Goal: Find specific page/section: Find specific page/section

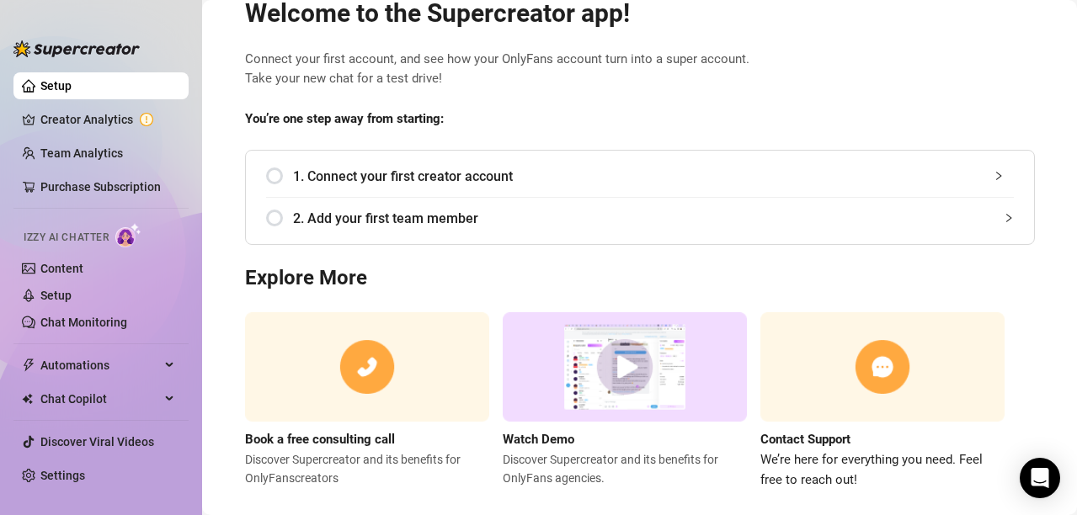
scroll to position [74, 0]
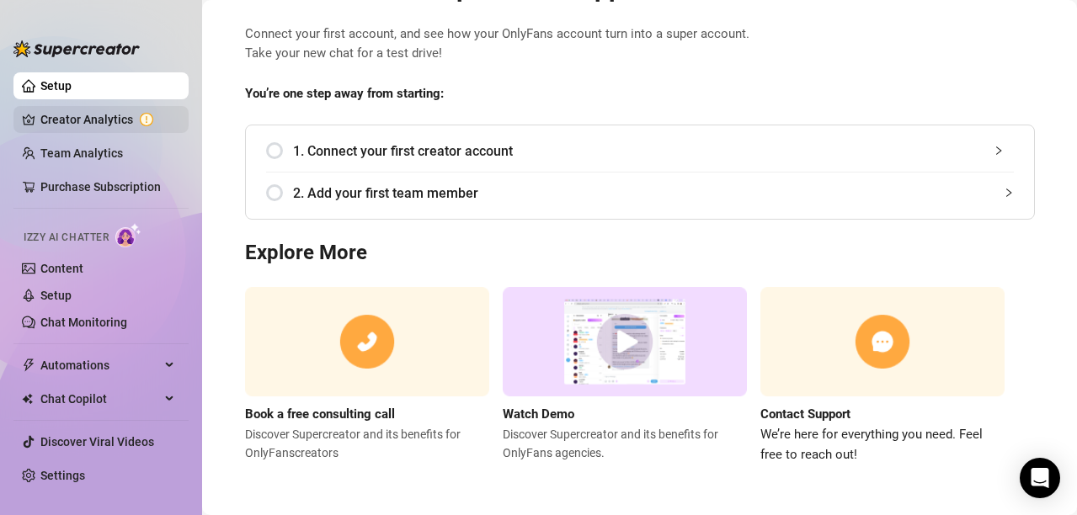
click at [86, 130] on link "Creator Analytics" at bounding box center [107, 119] width 135 height 27
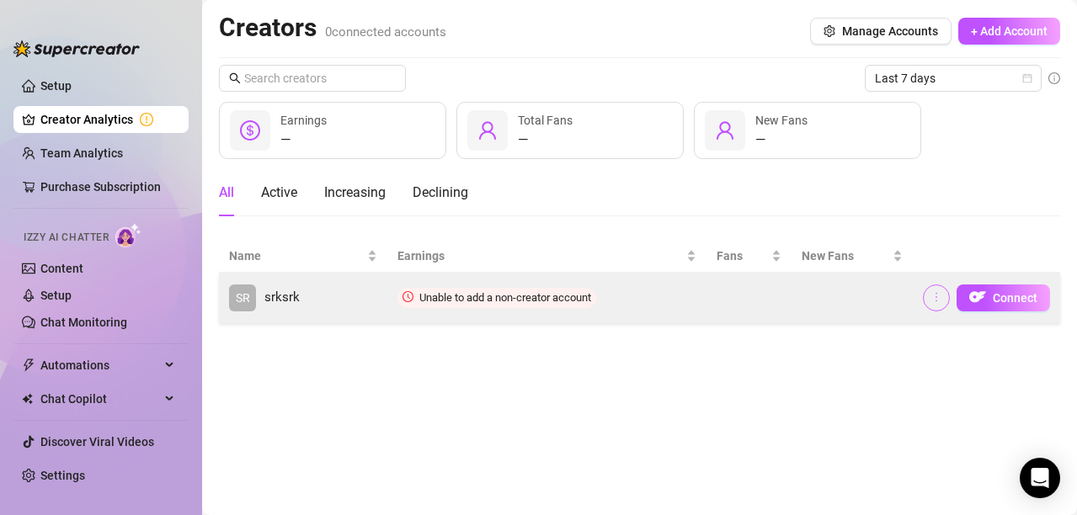
click at [940, 294] on icon "more" at bounding box center [937, 297] width 12 height 12
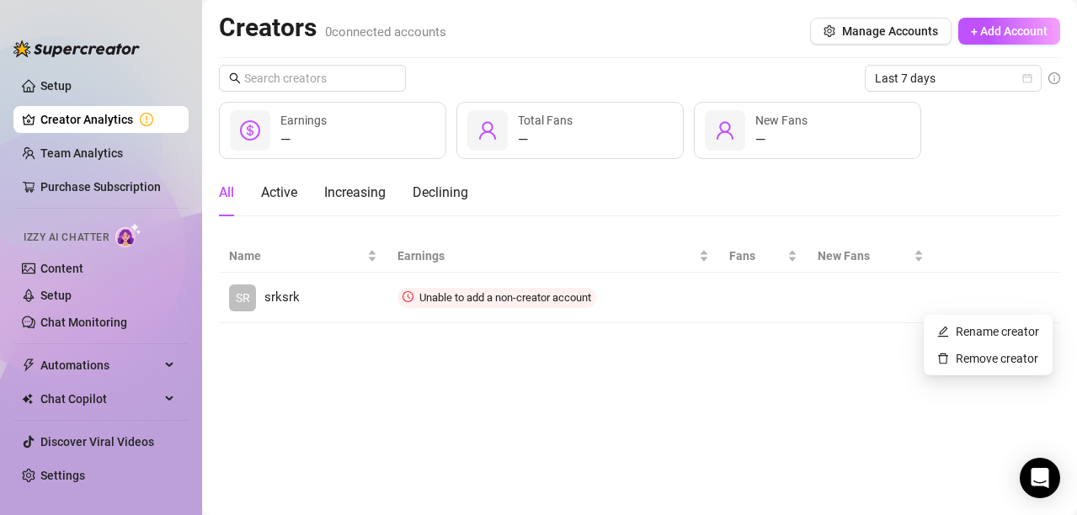
click at [738, 143] on div at bounding box center [725, 130] width 40 height 40
click at [729, 135] on icon "user" at bounding box center [725, 130] width 20 height 20
drag, startPoint x: 498, startPoint y: 137, endPoint x: 493, endPoint y: 148, distance: 11.7
click at [496, 137] on div at bounding box center [487, 130] width 40 height 40
click at [273, 187] on div "Active" at bounding box center [279, 193] width 36 height 20
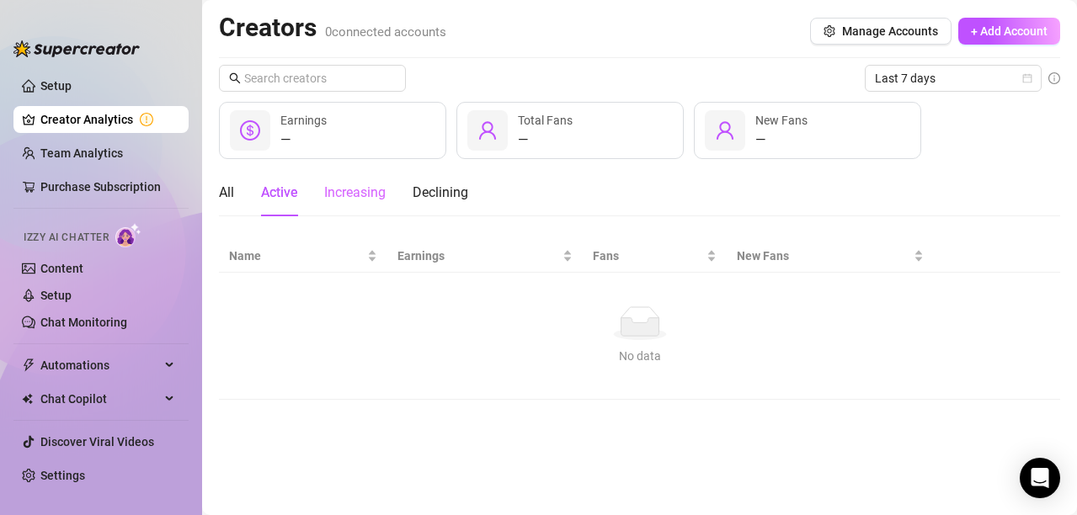
click at [365, 182] on div "Increasing" at bounding box center [354, 192] width 61 height 47
click at [364, 193] on div "Increasing" at bounding box center [354, 193] width 61 height 20
click at [443, 192] on div "Declining" at bounding box center [441, 193] width 56 height 20
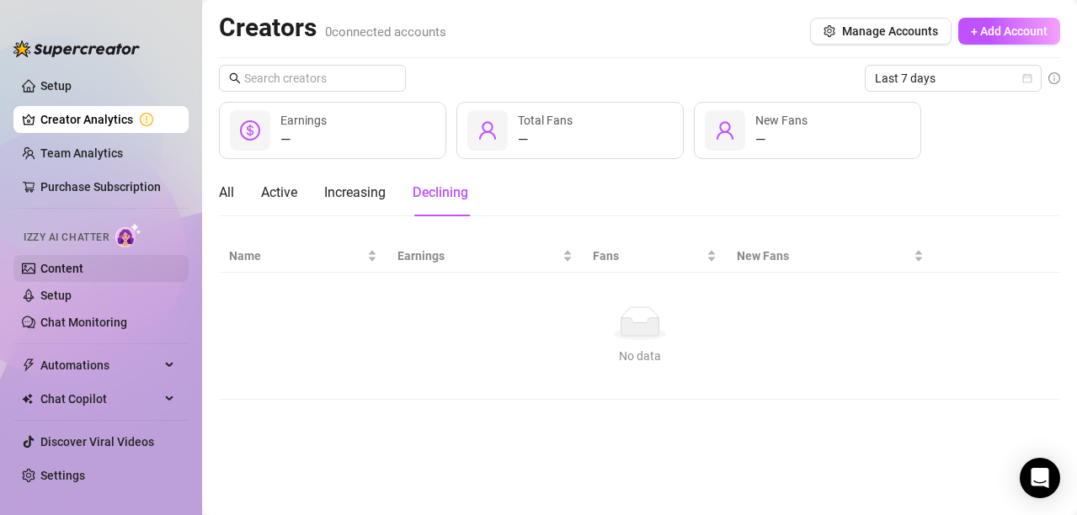
click at [72, 269] on link "Content" at bounding box center [61, 268] width 43 height 13
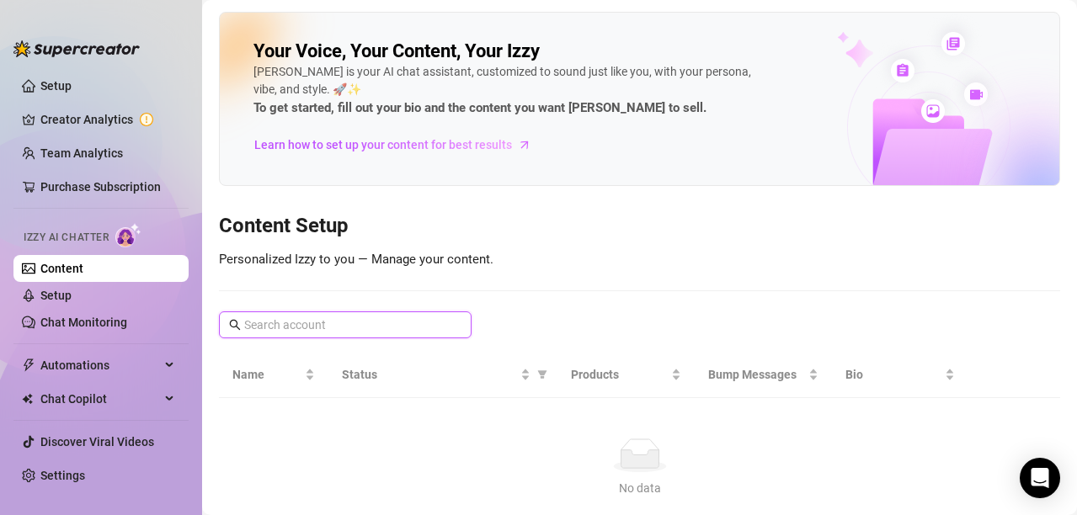
click at [281, 323] on input "text" at bounding box center [346, 325] width 204 height 19
click at [296, 327] on input "text" at bounding box center [346, 325] width 204 height 19
paste input "x with* [DOMAIN_NAME][URL]"
click at [434, 323] on input "x with* [DOMAIN_NAME][URL]" at bounding box center [346, 325] width 204 height 19
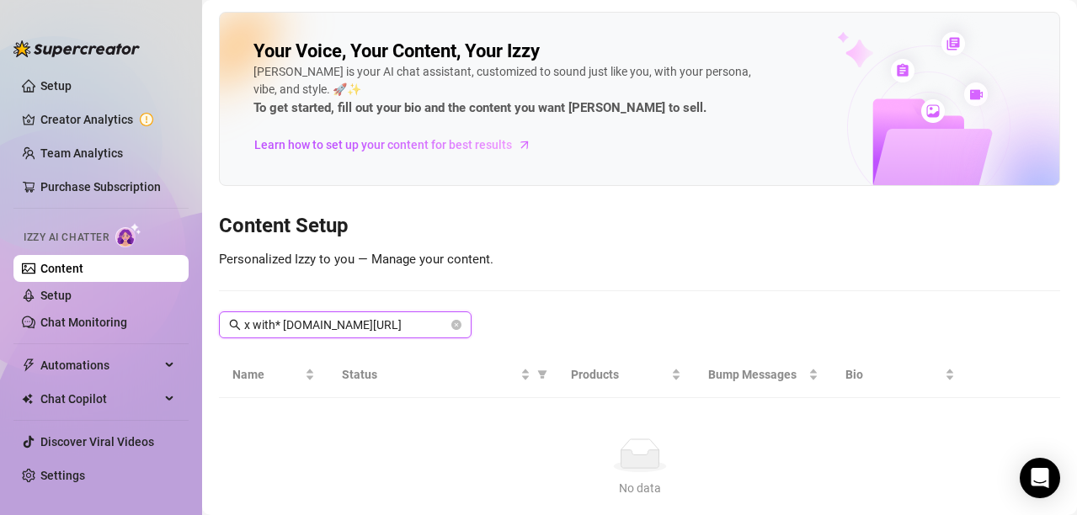
click at [355, 333] on input "x with* [DOMAIN_NAME][URL]" at bounding box center [346, 325] width 204 height 19
click at [357, 332] on input "x with* [DOMAIN_NAME][URL]" at bounding box center [346, 325] width 204 height 19
click at [366, 337] on span "victoriahere" at bounding box center [345, 325] width 253 height 27
click at [366, 323] on input "victoriahere" at bounding box center [346, 325] width 204 height 19
click at [360, 323] on input "victoriah" at bounding box center [346, 325] width 204 height 19
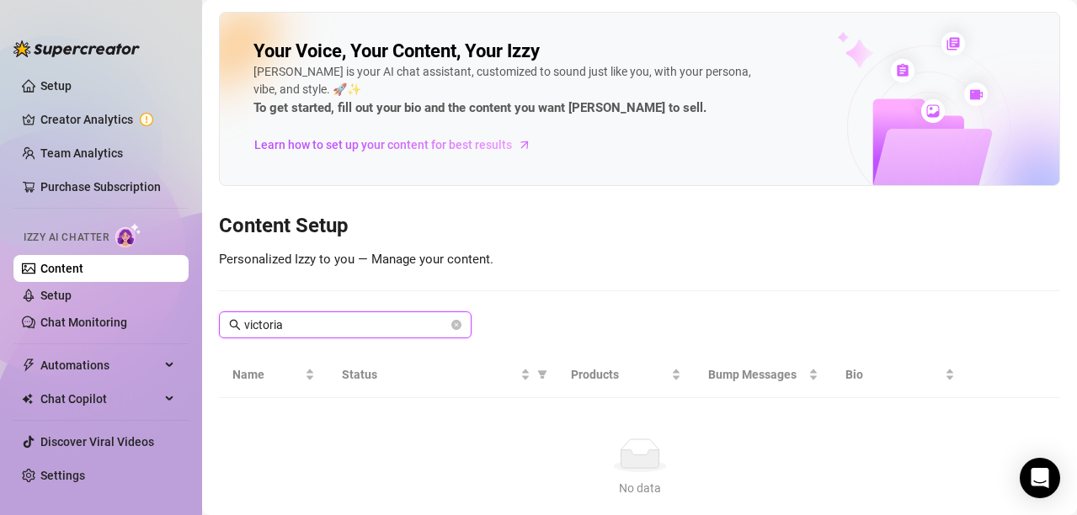
type input "victoria"
click at [118, 321] on link "Chat Monitoring" at bounding box center [83, 322] width 87 height 13
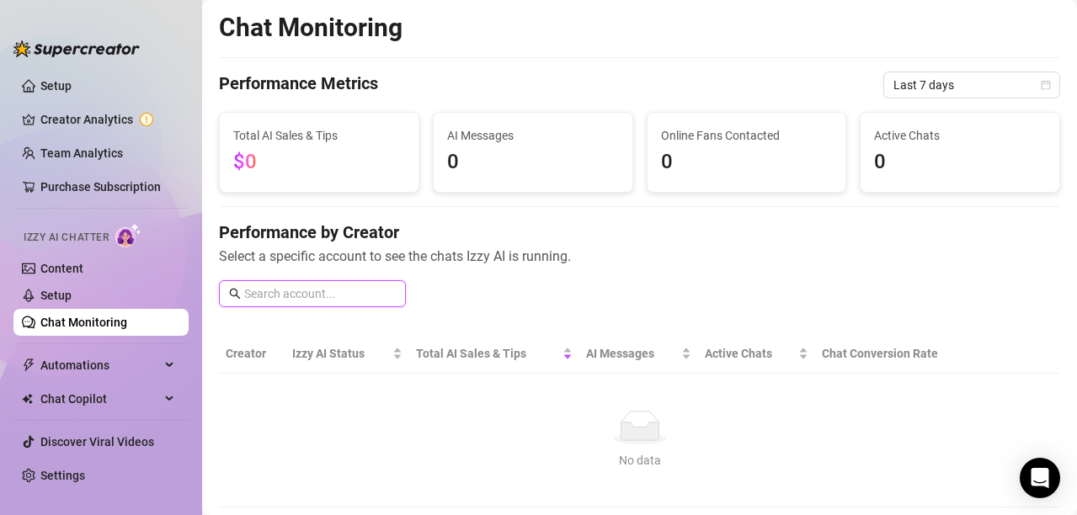
click at [283, 291] on input "text" at bounding box center [320, 294] width 152 height 19
drag, startPoint x: 269, startPoint y: 281, endPoint x: 253, endPoint y: 291, distance: 19.6
click at [253, 291] on input "text" at bounding box center [320, 294] width 152 height 19
paste input "x with* [DOMAIN_NAME][URL]"
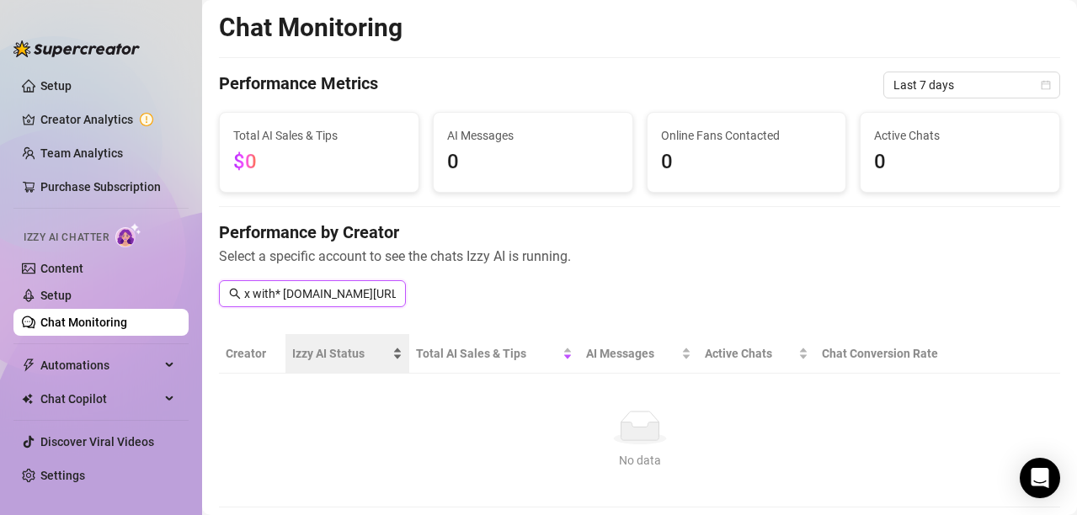
scroll to position [0, 24]
click at [306, 296] on input "x with* [DOMAIN_NAME][URL]" at bounding box center [320, 294] width 152 height 19
drag, startPoint x: 330, startPoint y: 293, endPoint x: 221, endPoint y: 291, distance: 109.5
click at [221, 291] on span "x with* [DOMAIN_NAME][URL]" at bounding box center [312, 293] width 187 height 27
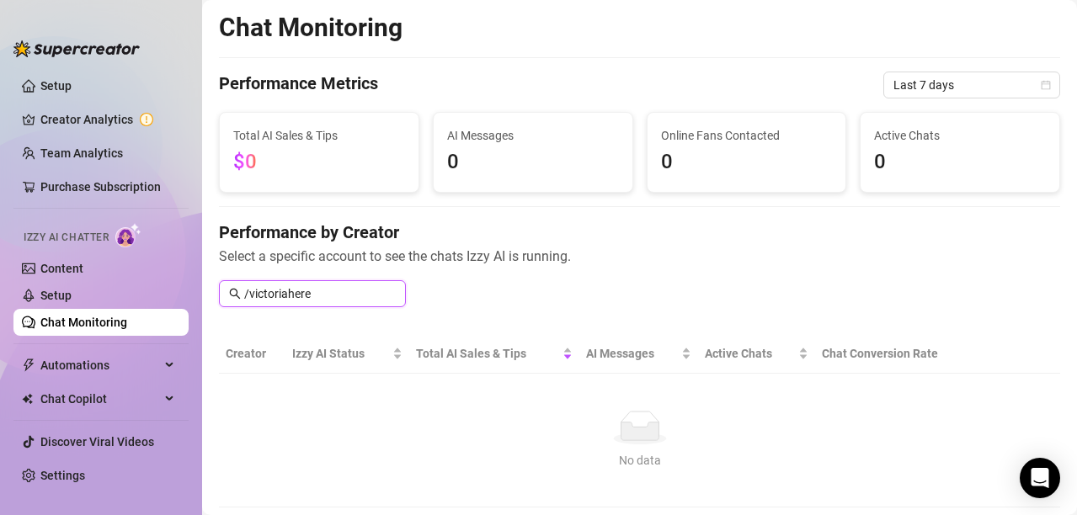
click at [249, 292] on input "/victoriahere" at bounding box center [320, 294] width 152 height 19
click at [328, 293] on input "victoriahere" at bounding box center [320, 294] width 152 height 19
type input "victoria"
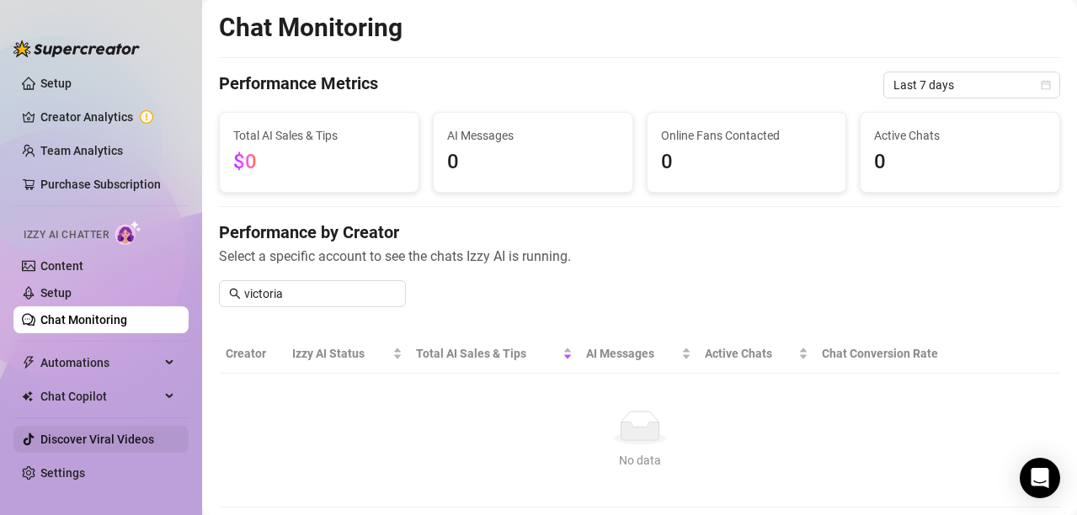
click at [109, 439] on link "Discover Viral Videos" at bounding box center [97, 439] width 114 height 13
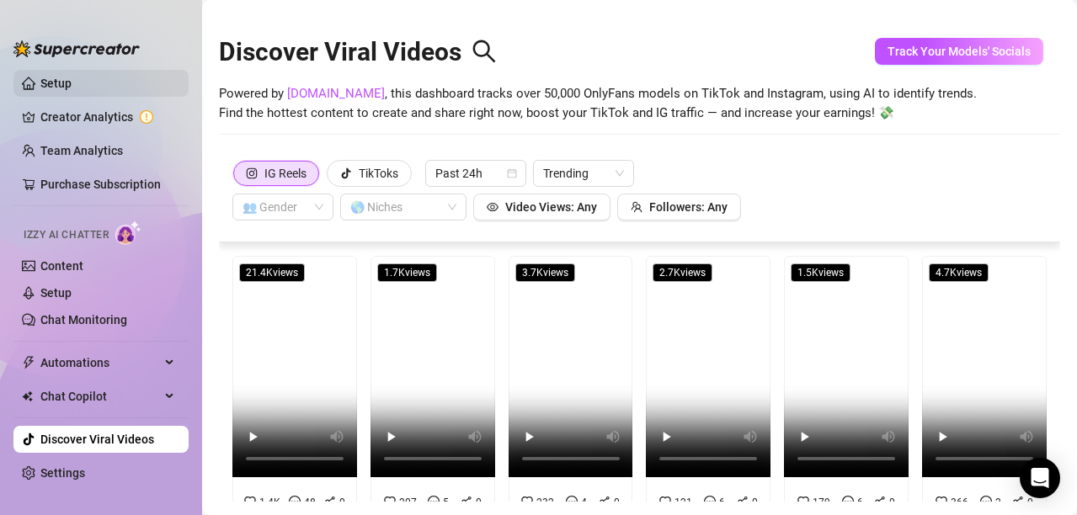
click at [40, 78] on link "Setup" at bounding box center [55, 83] width 31 height 13
